Goal: Task Accomplishment & Management: Use online tool/utility

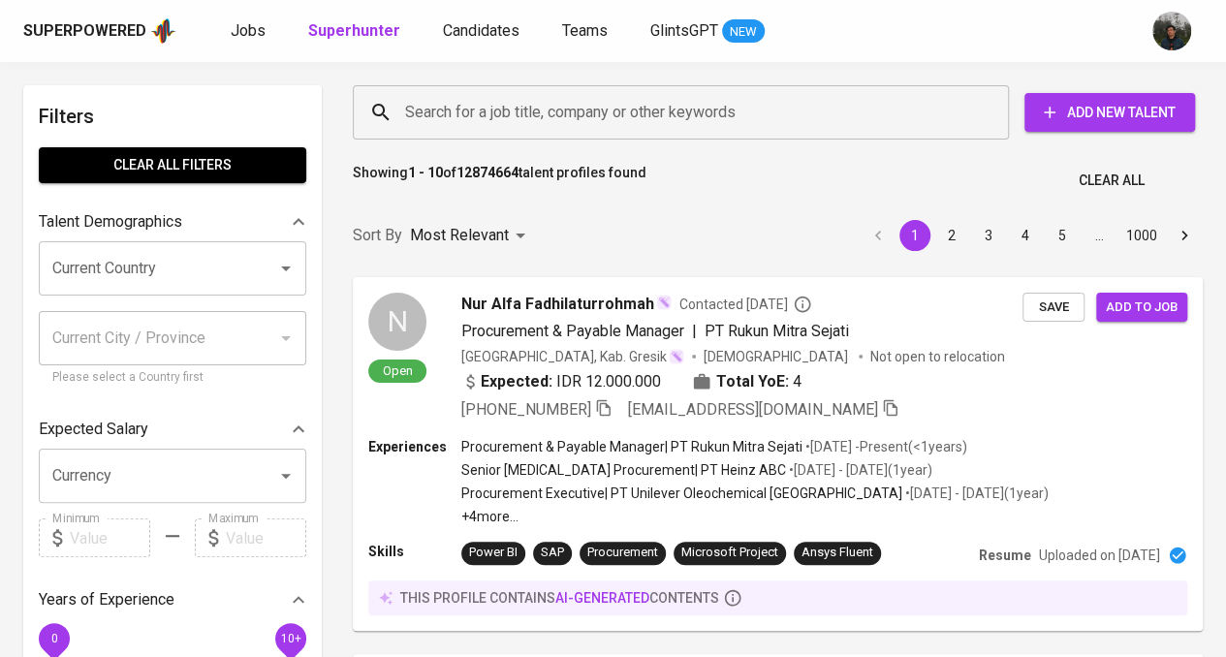
click at [425, 72] on div "Search for a job title, company or other keywords Search for a job title, compa…" at bounding box center [773, 112] width 873 height 85
click at [448, 110] on input "Search for a job title, company or other keywords" at bounding box center [685, 112] width 571 height 37
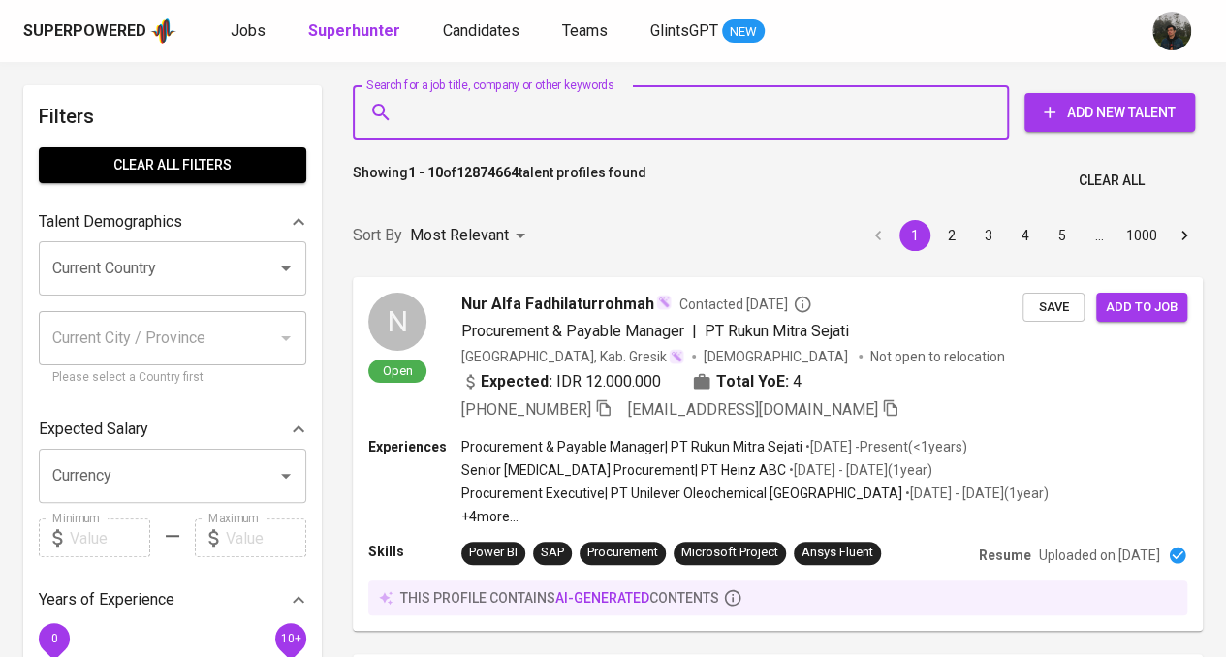
paste input "[EMAIL_ADDRESS][PERSON_NAME][DOMAIN_NAME]"
type input "[EMAIL_ADDRESS][PERSON_NAME][DOMAIN_NAME]"
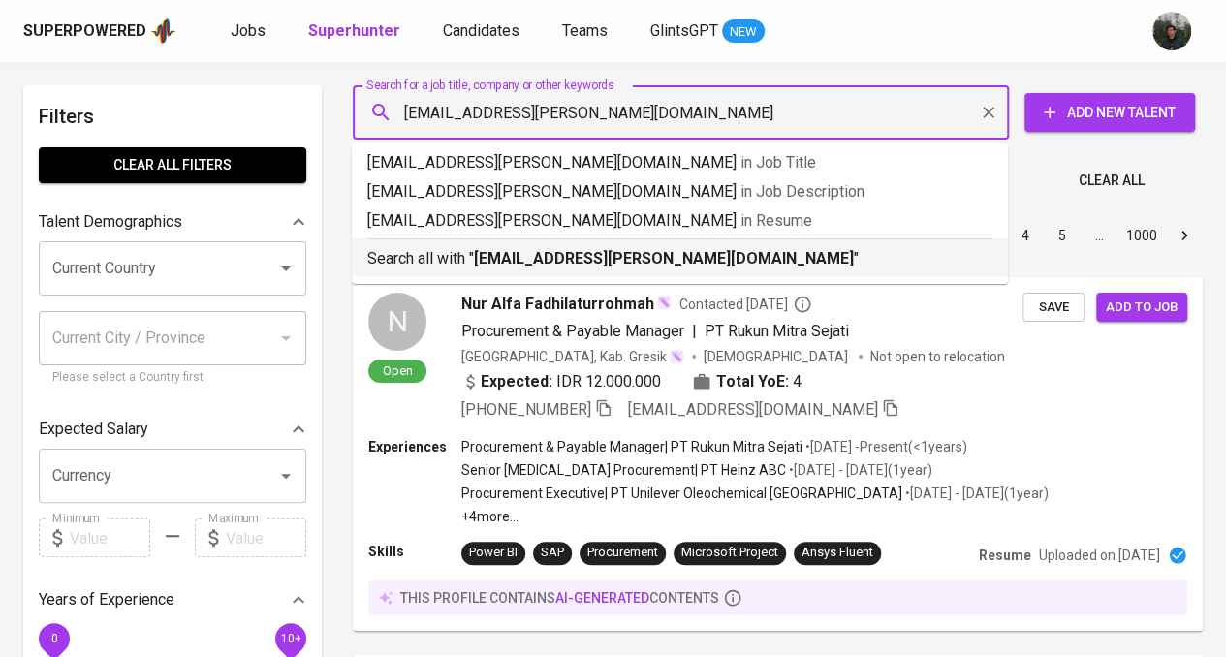
click at [513, 264] on b "[EMAIL_ADDRESS][PERSON_NAME][DOMAIN_NAME]" at bounding box center [664, 258] width 380 height 18
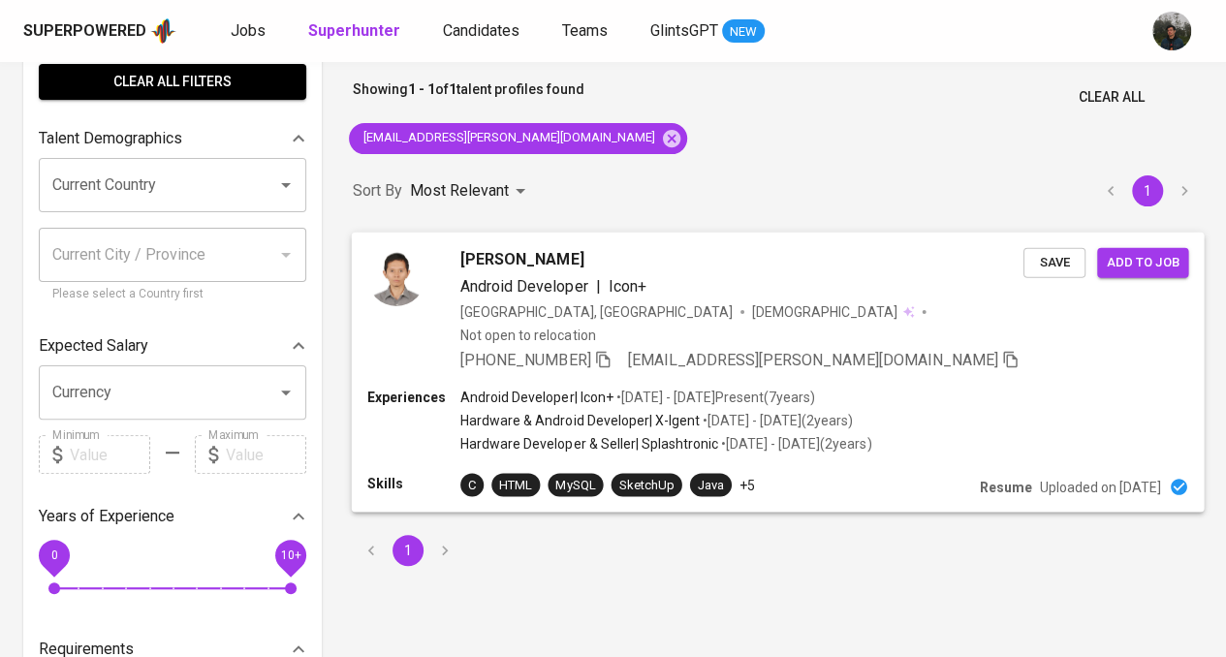
scroll to position [97, 0]
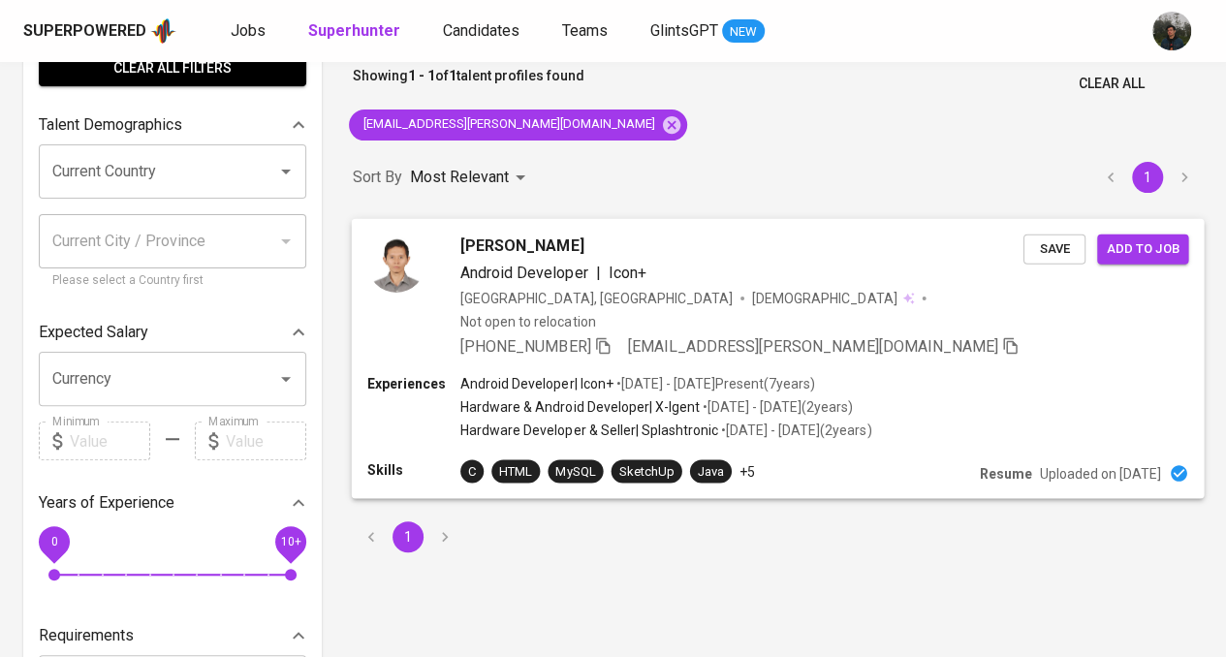
click at [955, 287] on div "[PERSON_NAME] Android Developer | Icon+ [GEOGRAPHIC_DATA], [GEOGRAPHIC_DATA] [D…" at bounding box center [741, 296] width 563 height 124
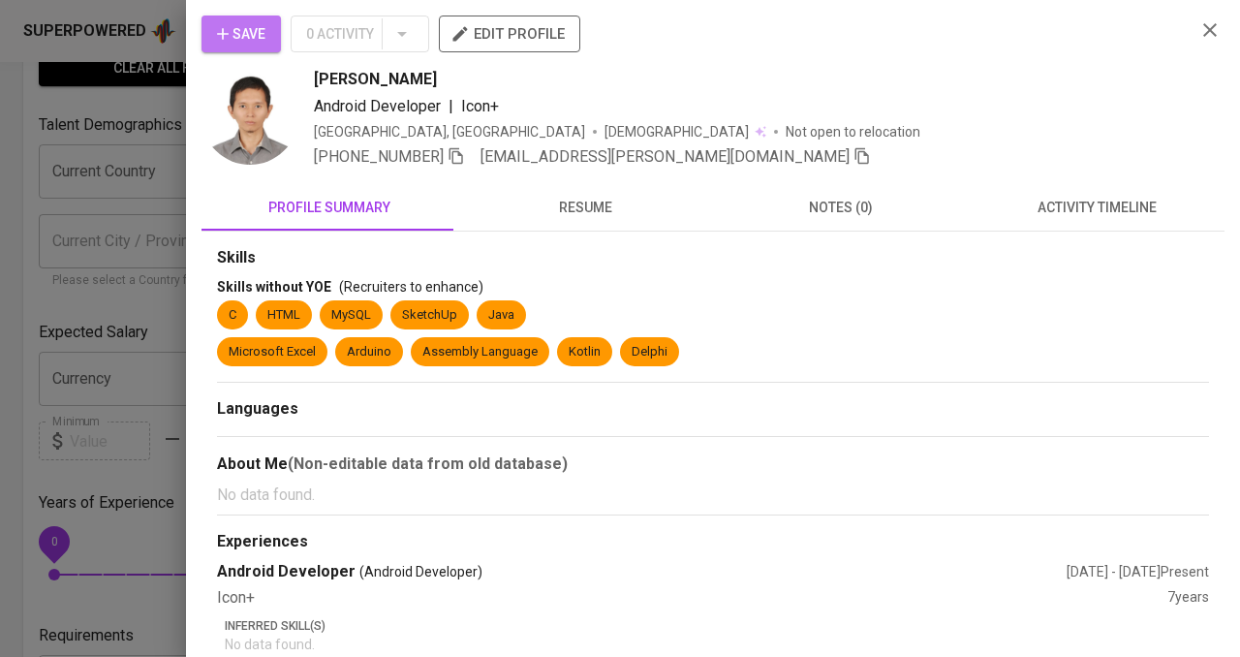
click at [248, 33] on span "Save" at bounding box center [241, 34] width 48 height 24
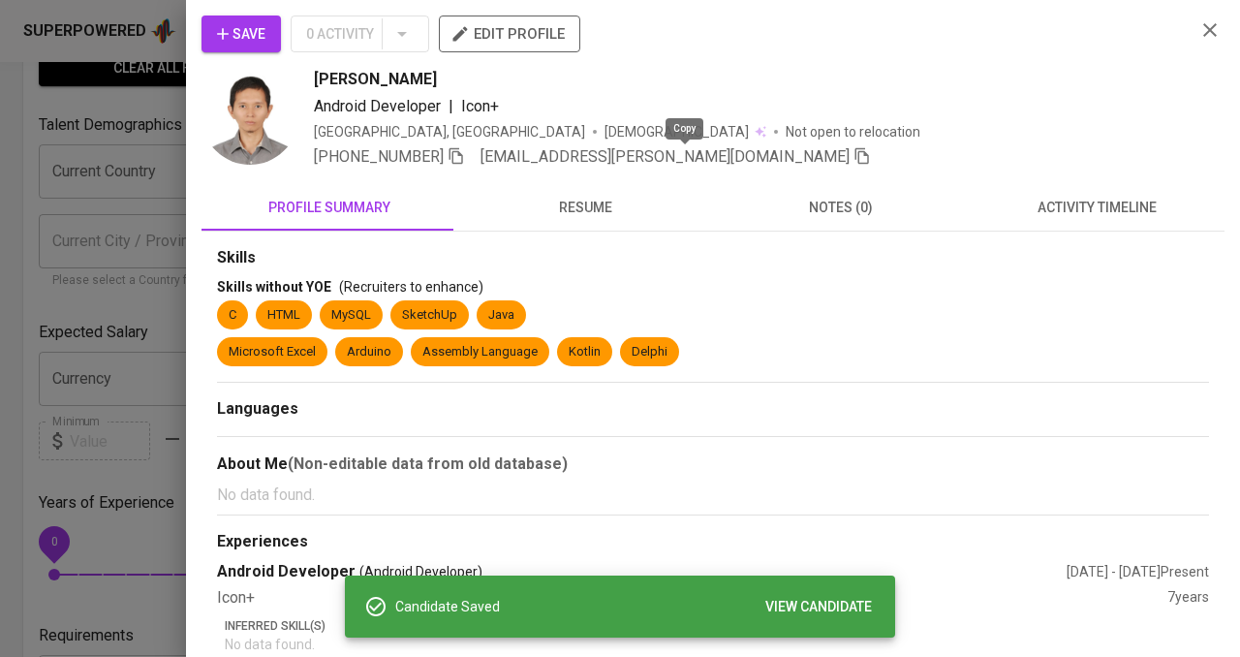
click at [854, 158] on icon "button" at bounding box center [862, 155] width 17 height 17
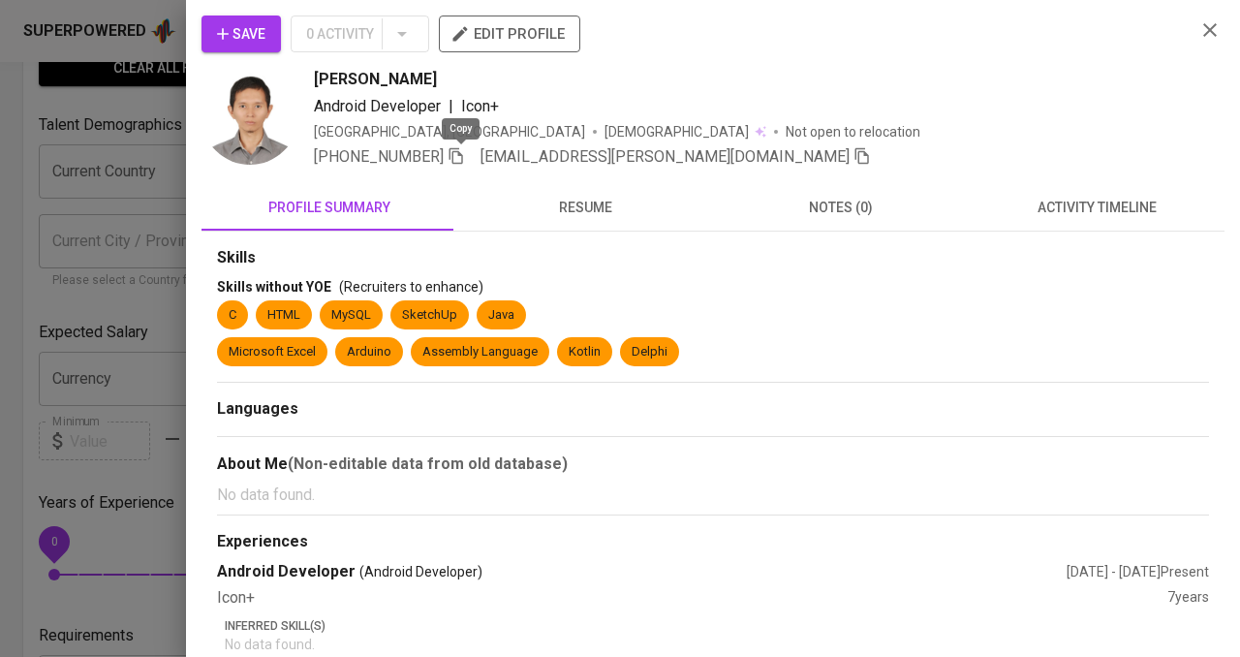
click at [462, 151] on icon "button" at bounding box center [457, 156] width 14 height 16
click at [1199, 28] on icon "button" at bounding box center [1210, 29] width 23 height 23
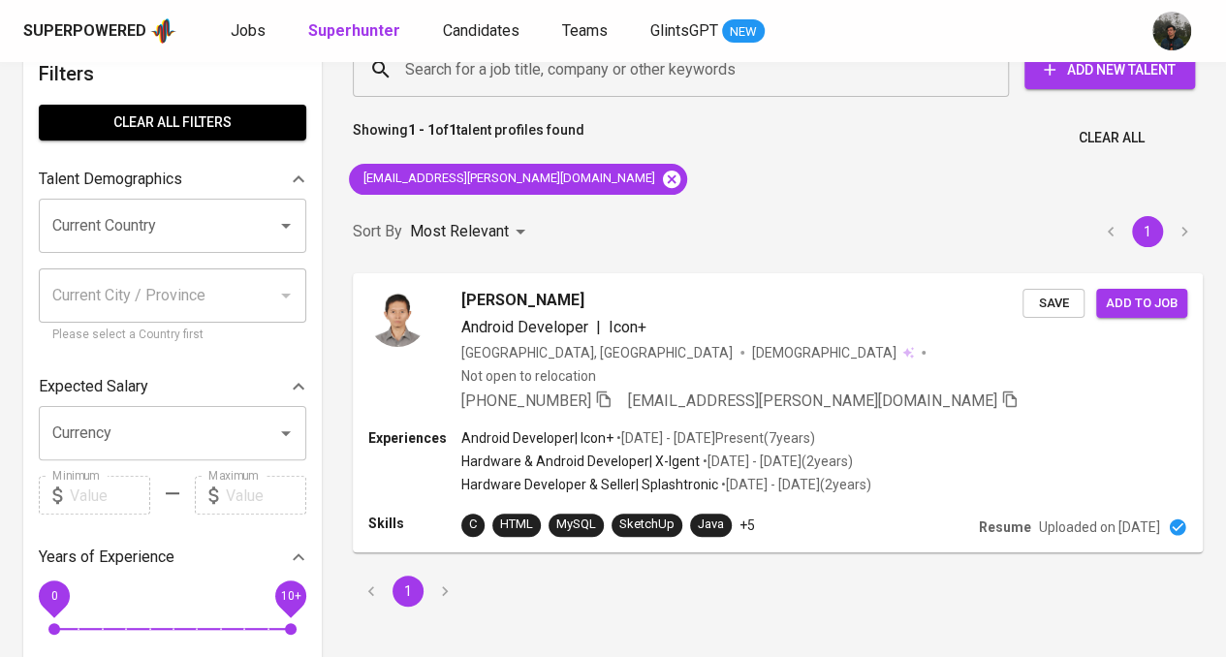
scroll to position [0, 0]
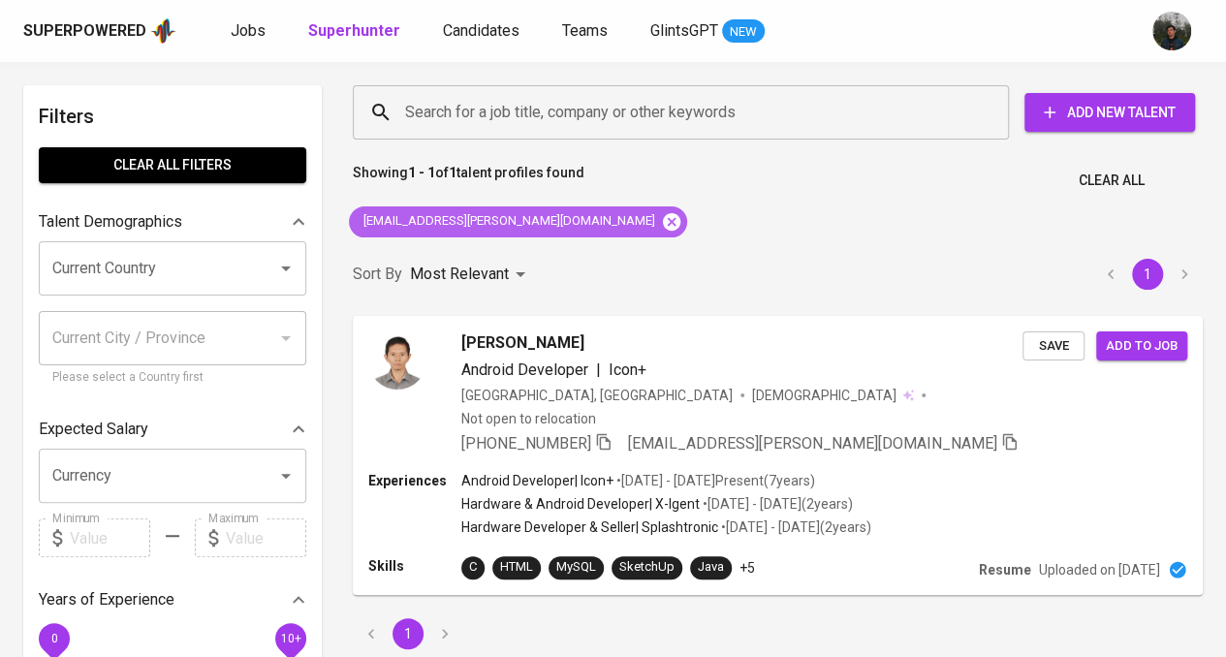
click at [663, 226] on icon at bounding box center [671, 220] width 17 height 17
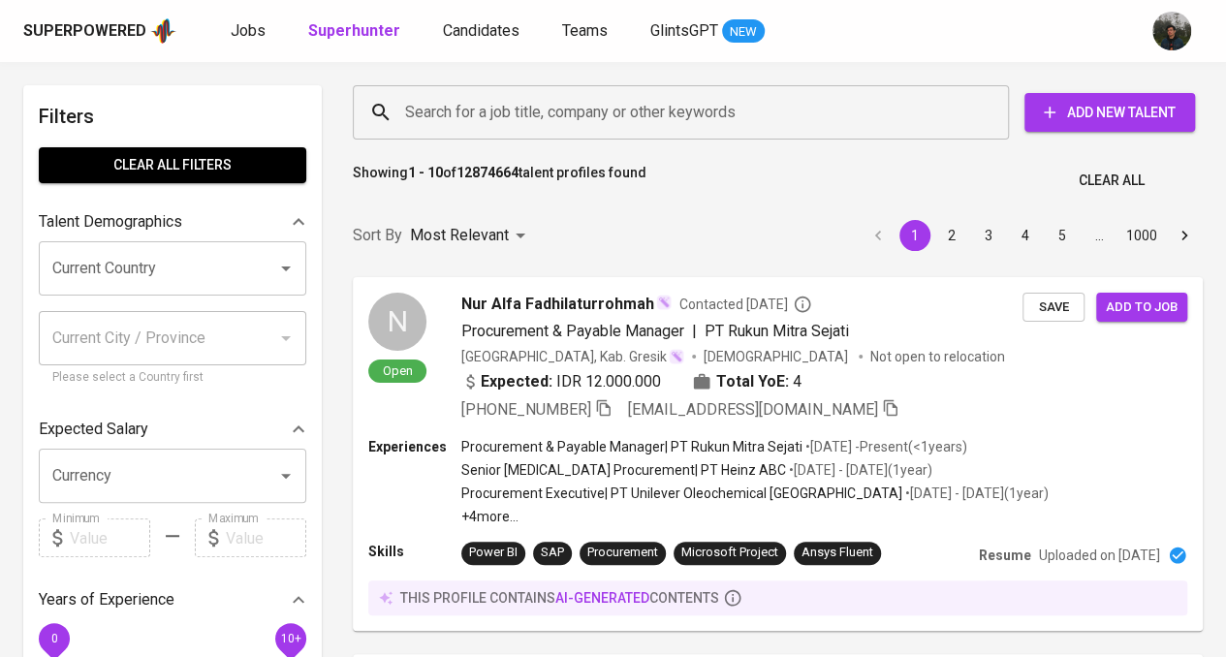
click at [487, 129] on input "Search for a job title, company or other keywords" at bounding box center [685, 112] width 571 height 37
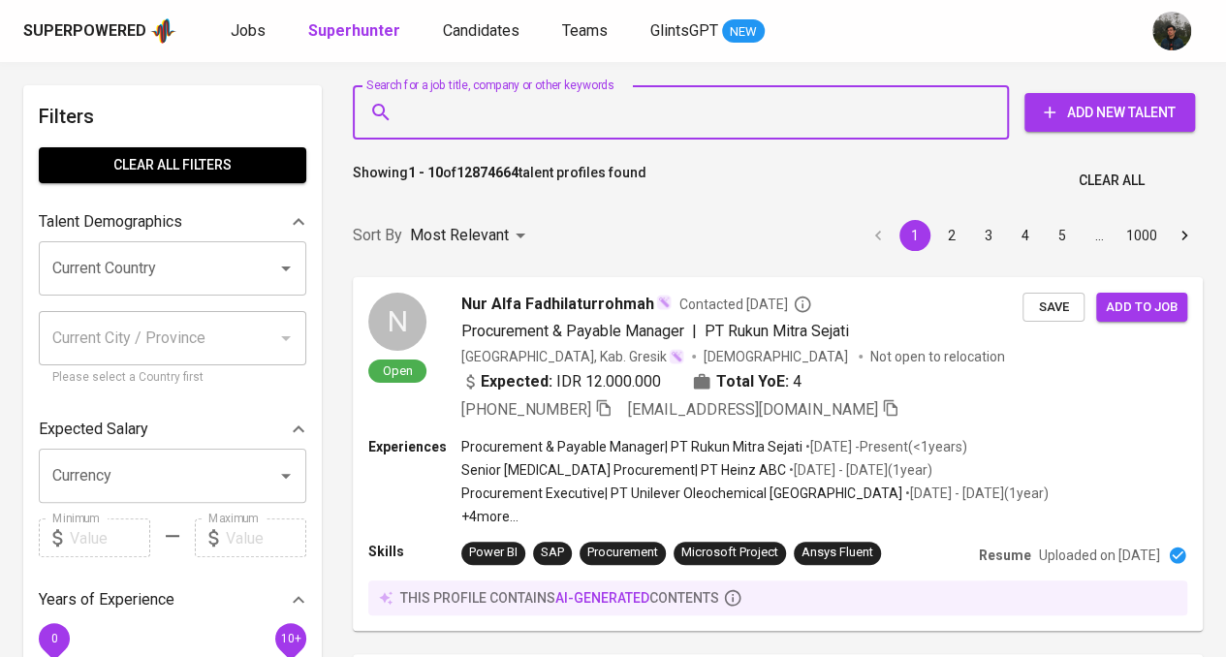
paste input "[EMAIL_ADDRESS][DOMAIN_NAME]"
type input "[EMAIL_ADDRESS][DOMAIN_NAME]"
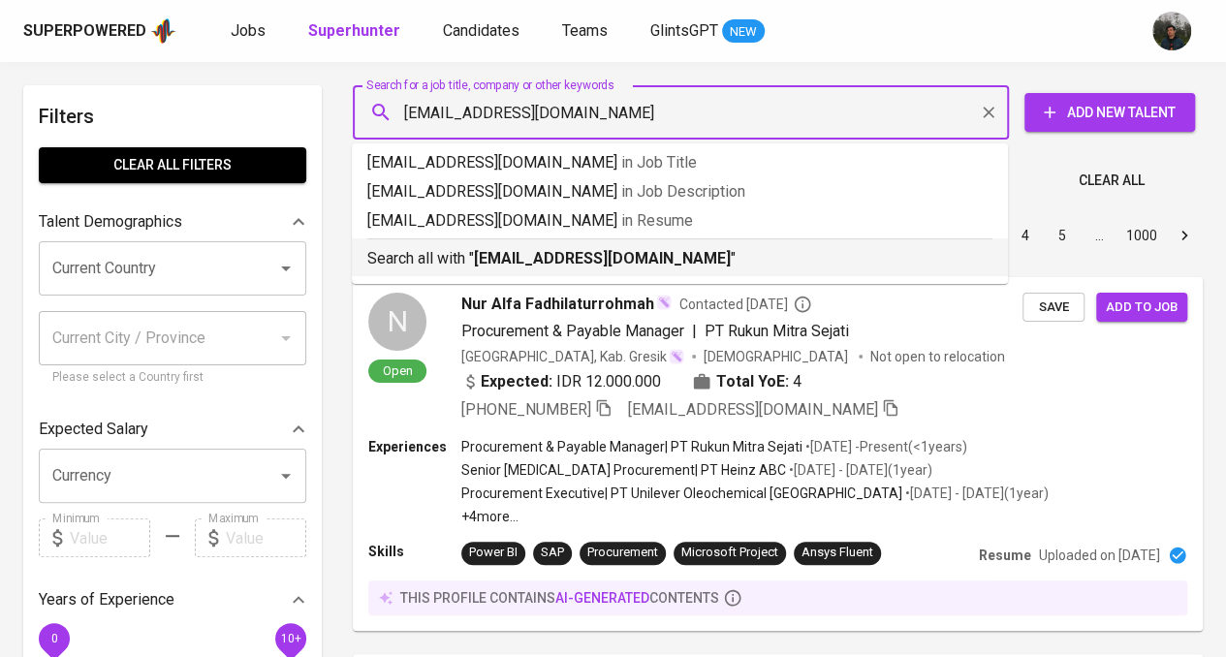
click at [516, 265] on b "[EMAIL_ADDRESS][DOMAIN_NAME]" at bounding box center [602, 258] width 257 height 18
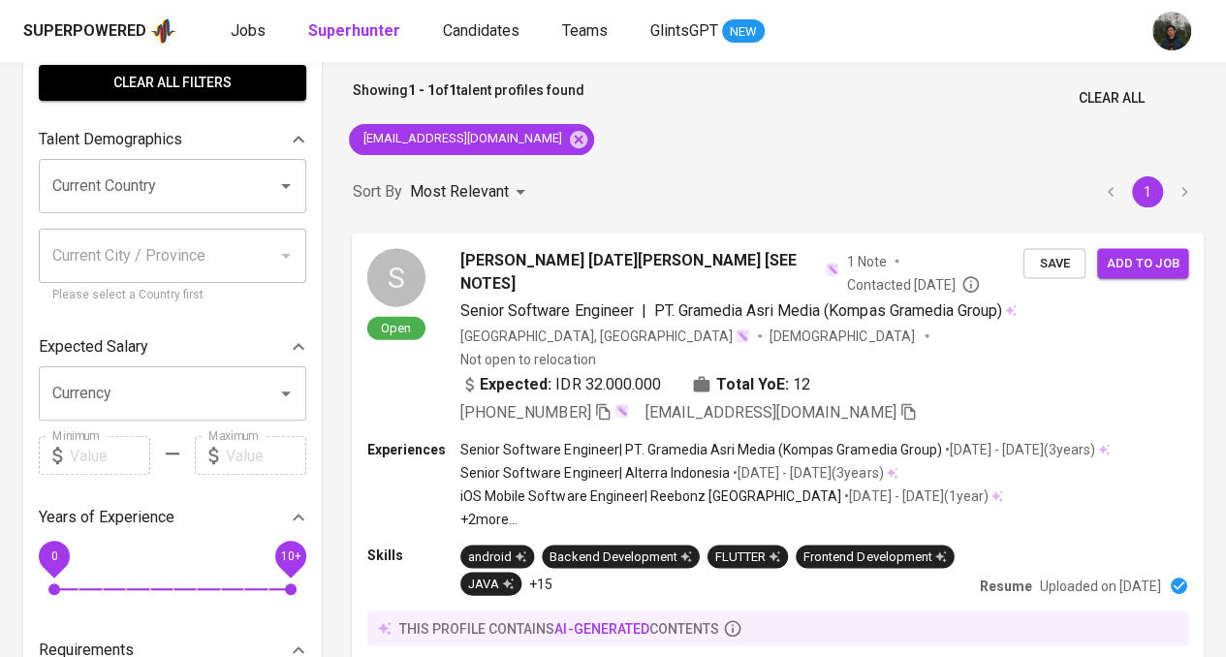
scroll to position [194, 0]
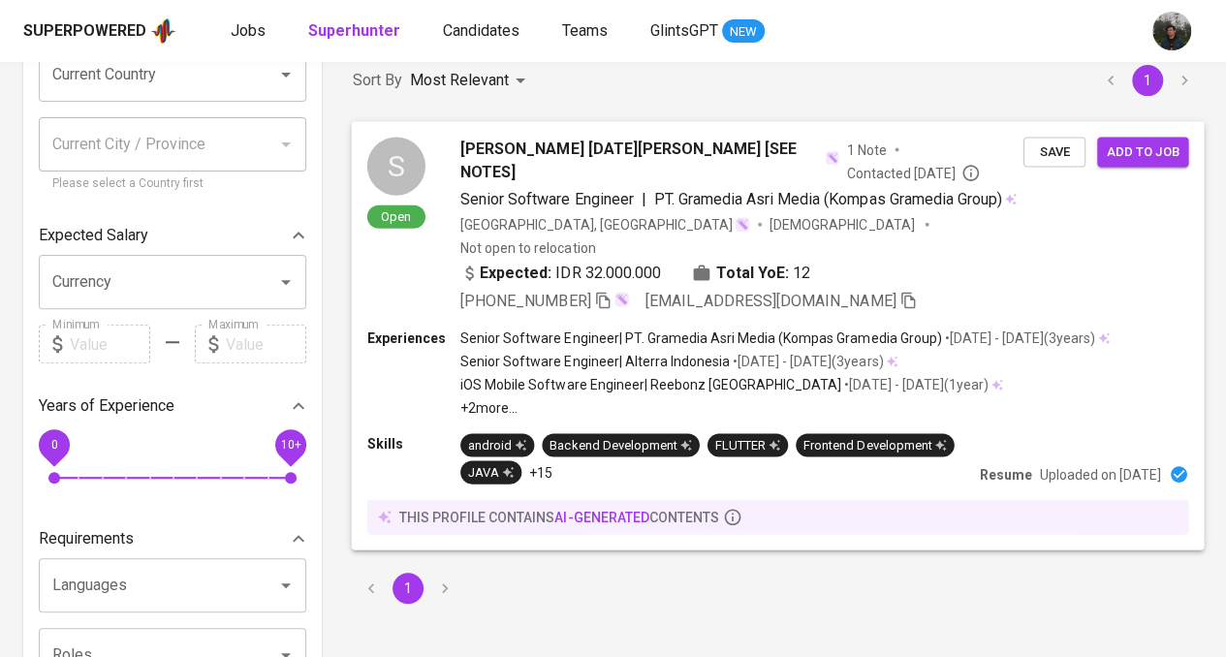
click at [913, 228] on div "[GEOGRAPHIC_DATA], [GEOGRAPHIC_DATA] [DEMOGRAPHIC_DATA] Not open to relocation" at bounding box center [741, 235] width 563 height 43
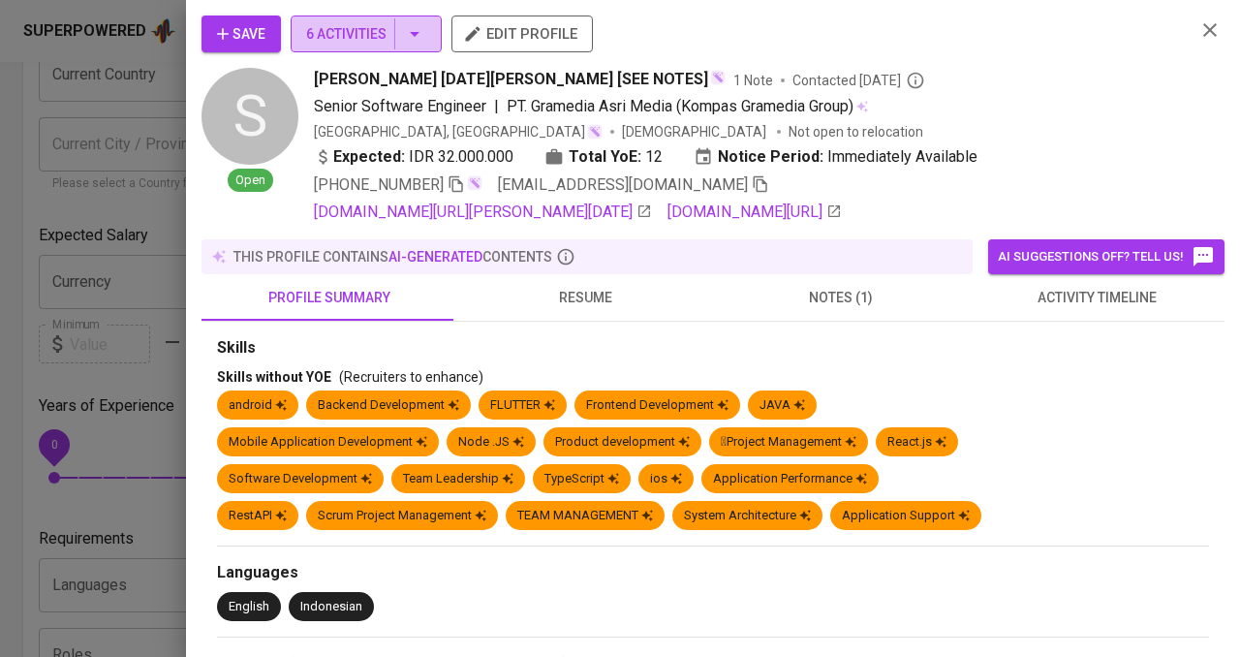
click at [386, 32] on span "6 Activities" at bounding box center [366, 34] width 120 height 24
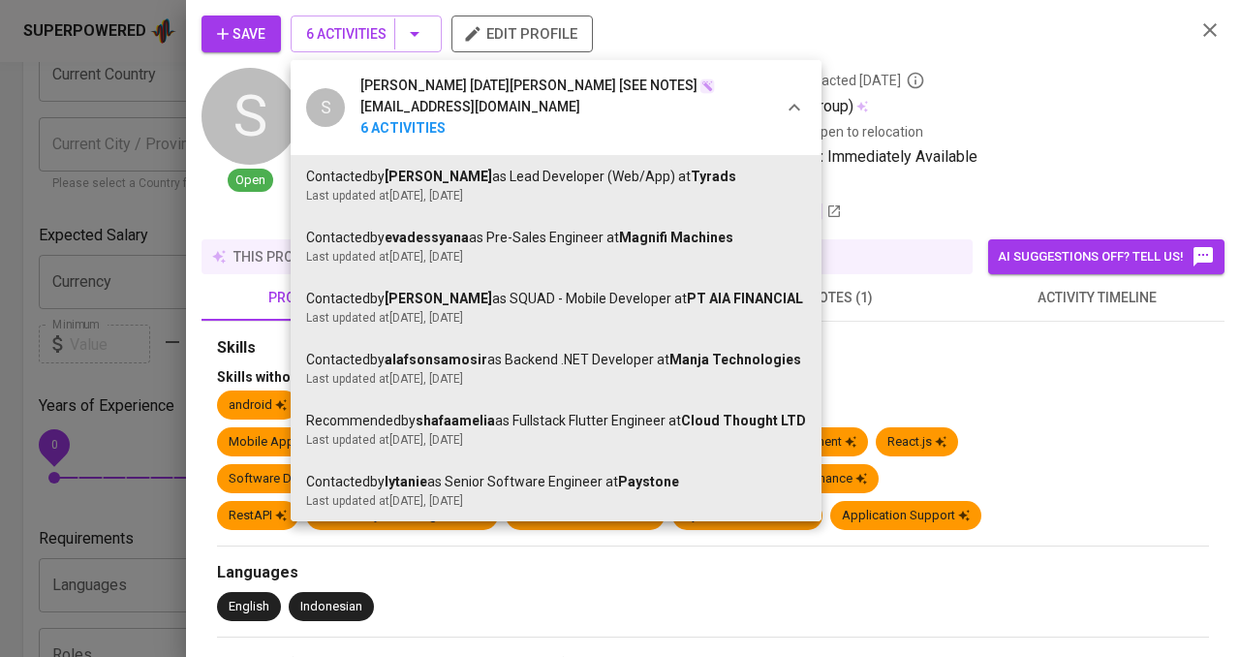
click at [916, 66] on div at bounding box center [620, 328] width 1240 height 657
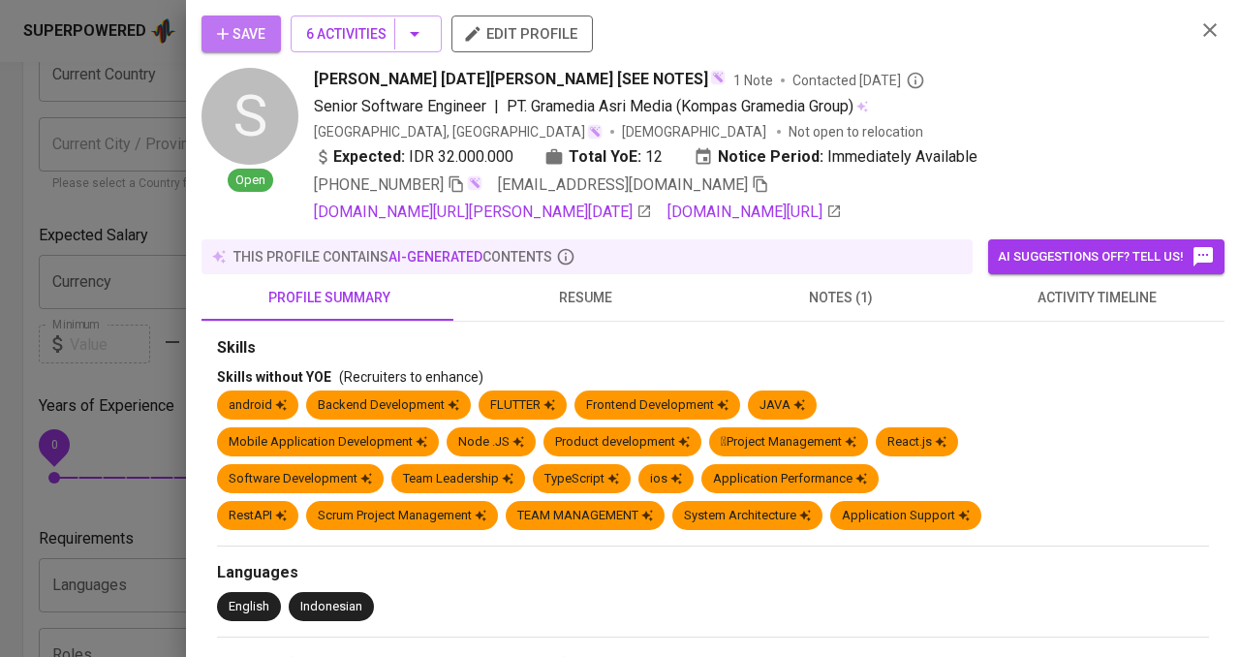
click at [248, 24] on span "Save" at bounding box center [241, 34] width 48 height 24
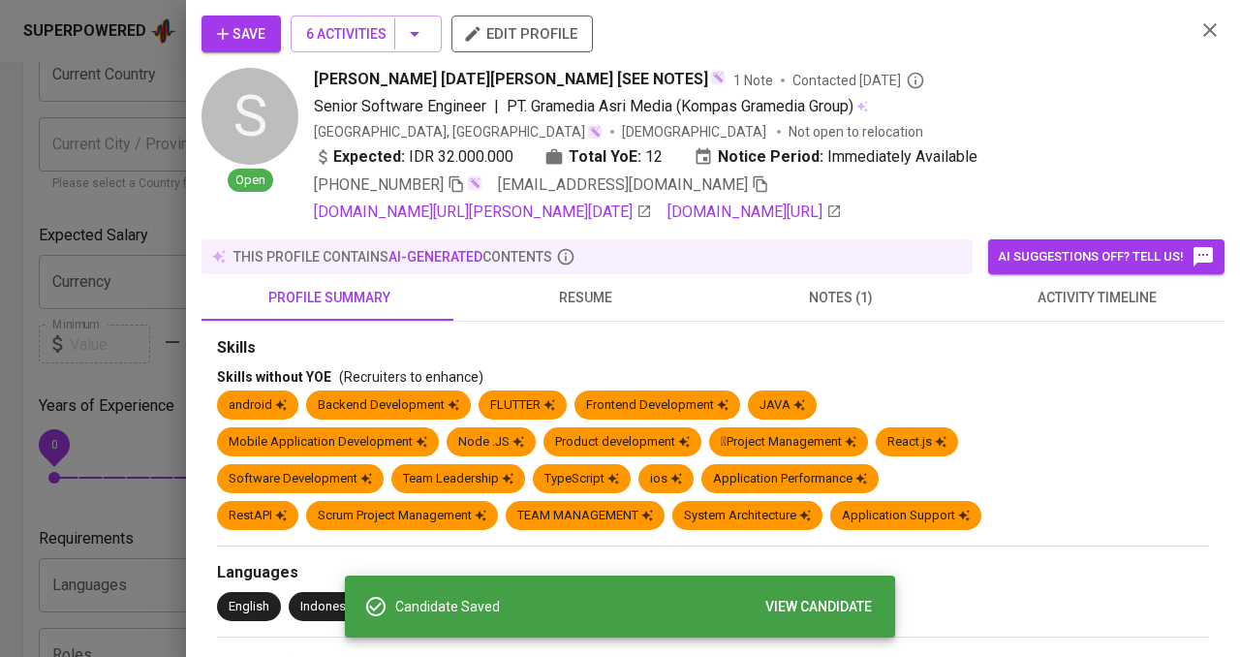
click at [842, 282] on button "notes (1)" at bounding box center [841, 297] width 256 height 47
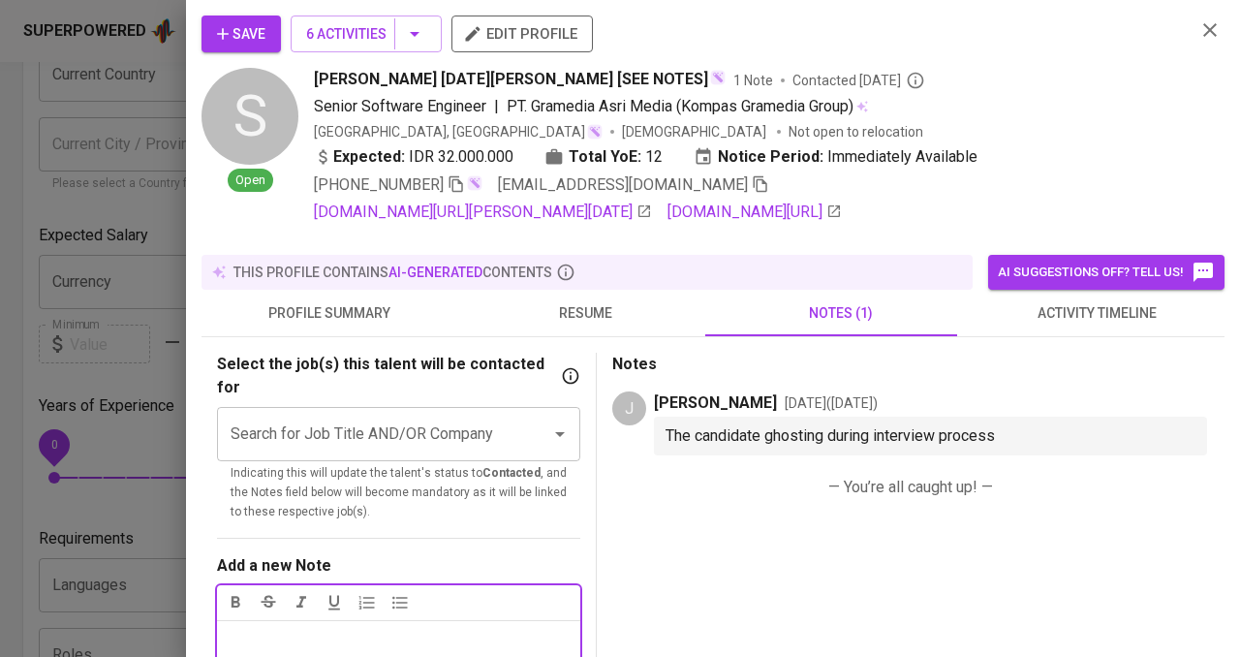
click at [1203, 28] on icon "button" at bounding box center [1210, 29] width 23 height 23
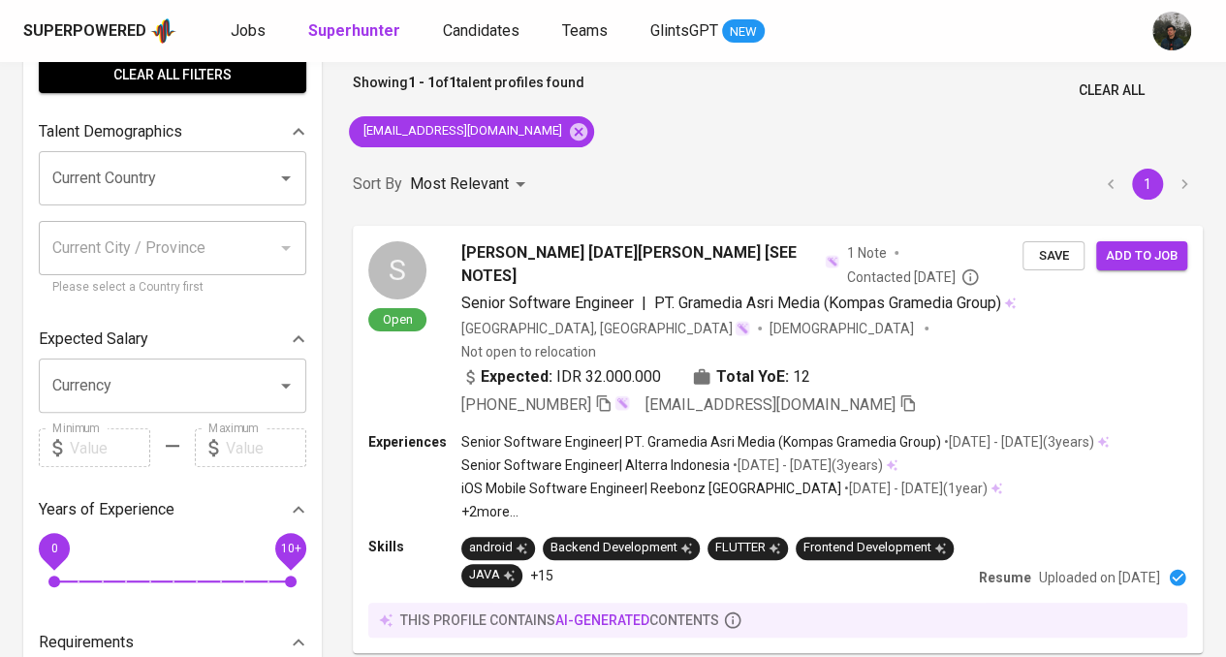
scroll to position [0, 0]
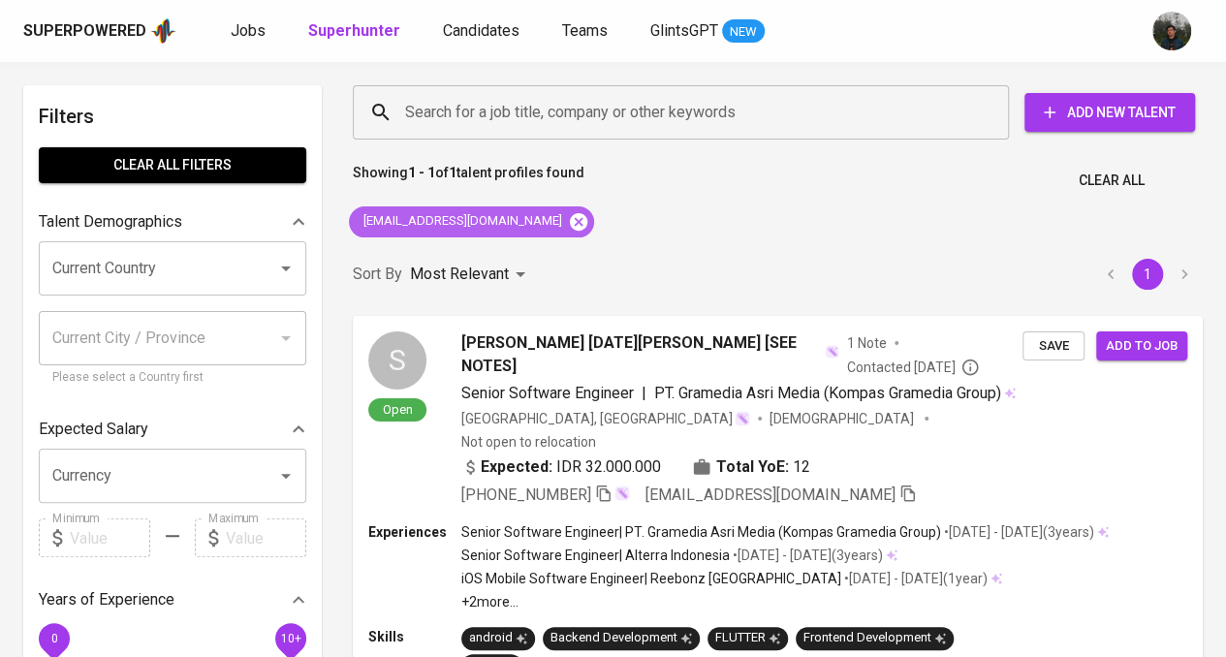
click at [568, 220] on icon at bounding box center [578, 221] width 21 height 21
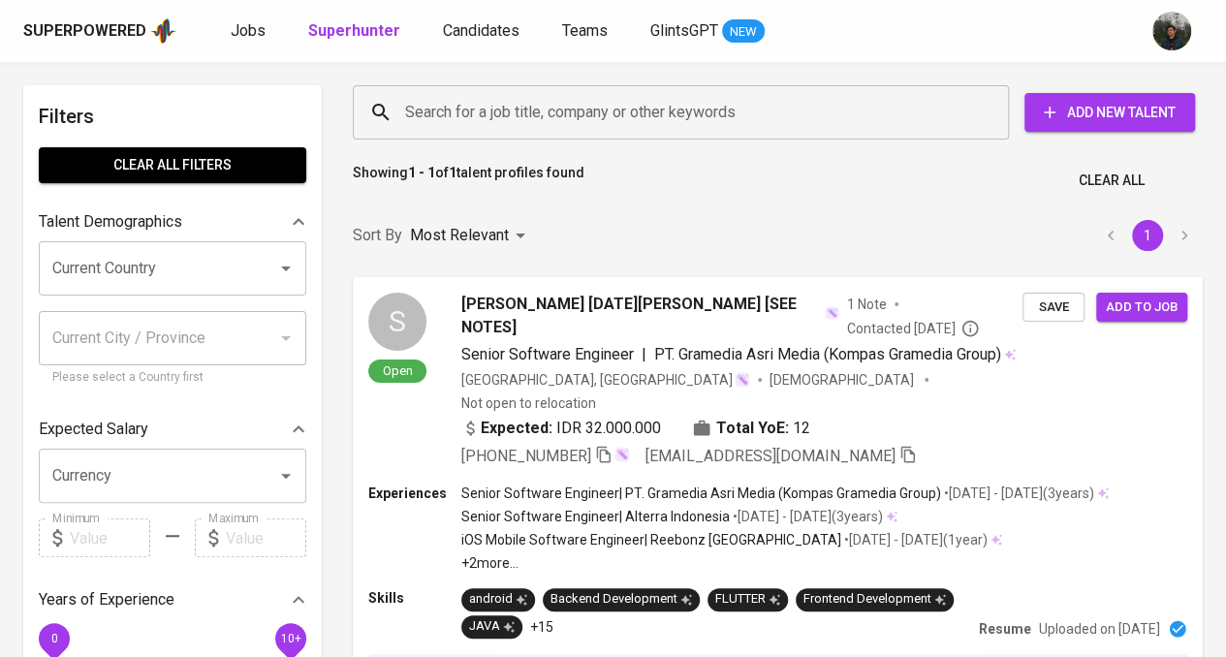
click at [578, 102] on input "Search for a job title, company or other keywords" at bounding box center [685, 112] width 571 height 37
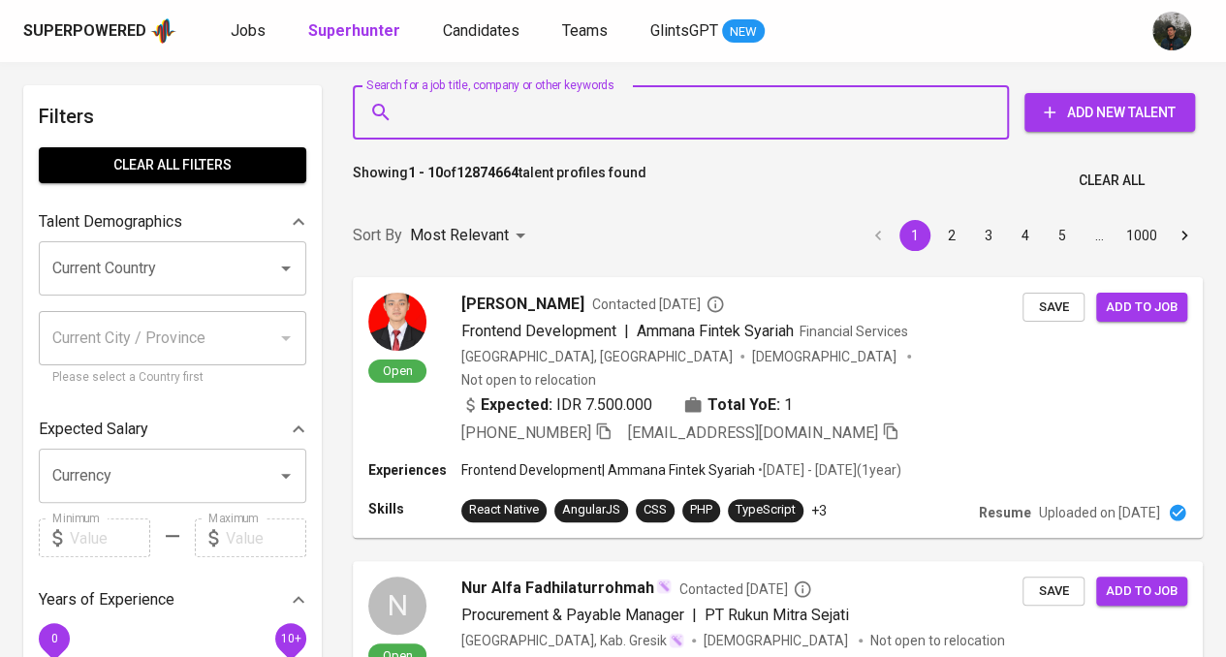
paste input "[EMAIL_ADDRESS][DOMAIN_NAME]"
type input "[EMAIL_ADDRESS][DOMAIN_NAME]"
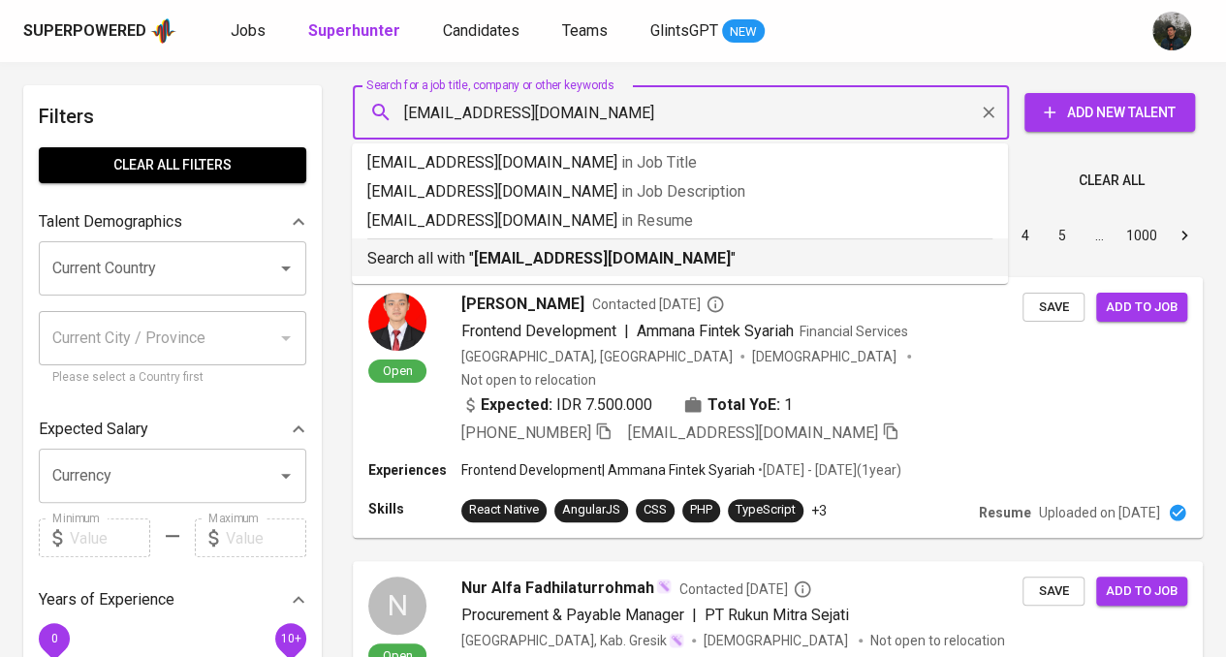
click at [535, 249] on b "[EMAIL_ADDRESS][DOMAIN_NAME]" at bounding box center [602, 258] width 257 height 18
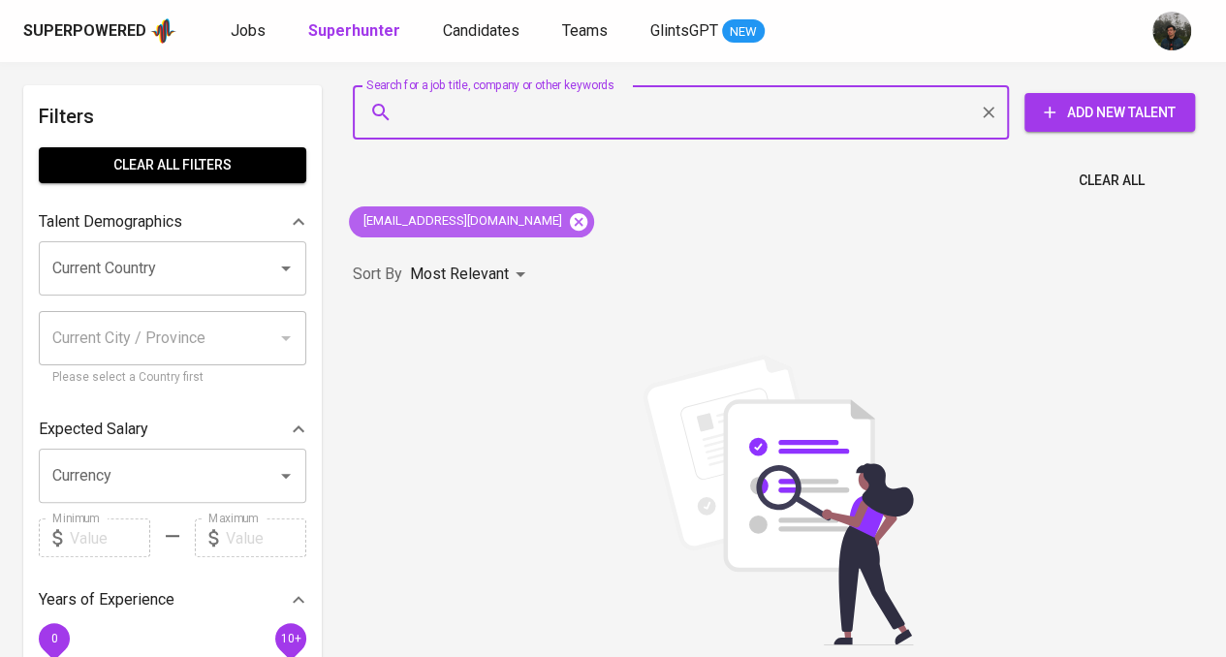
click at [570, 223] on icon at bounding box center [578, 220] width 17 height 17
